Goal: Find specific page/section: Find specific page/section

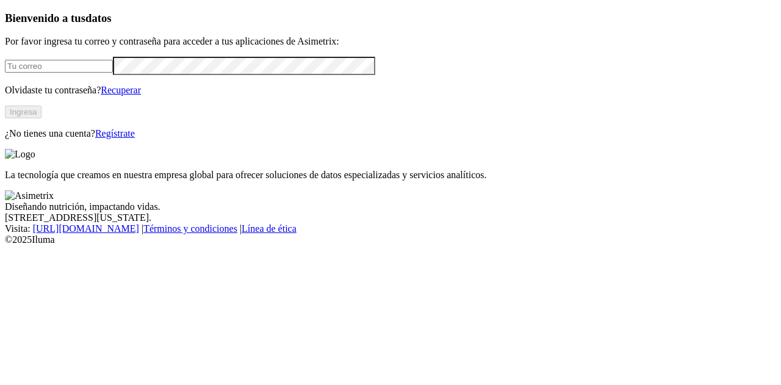
type input "[EMAIL_ADDRESS][DOMAIN_NAME]"
click at [41, 118] on button "Ingresa" at bounding box center [23, 112] width 37 height 13
